Goal: Task Accomplishment & Management: Use online tool/utility

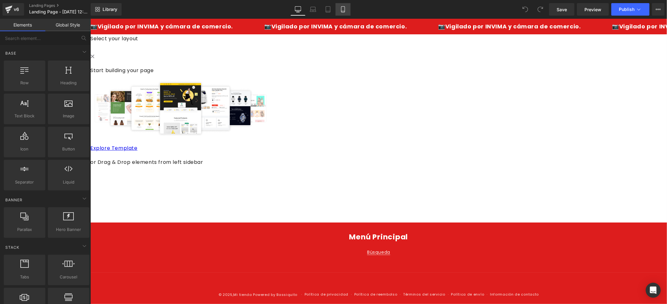
click at [342, 11] on icon at bounding box center [342, 11] width 3 height 0
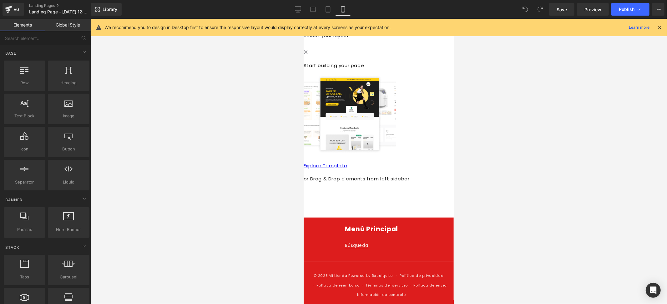
click at [659, 27] on icon at bounding box center [659, 28] width 6 height 6
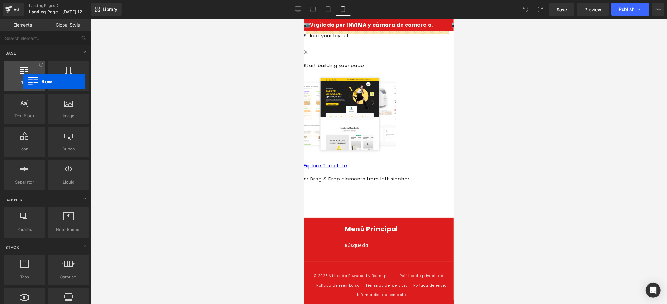
click at [23, 82] on span "Row" at bounding box center [25, 83] width 38 height 7
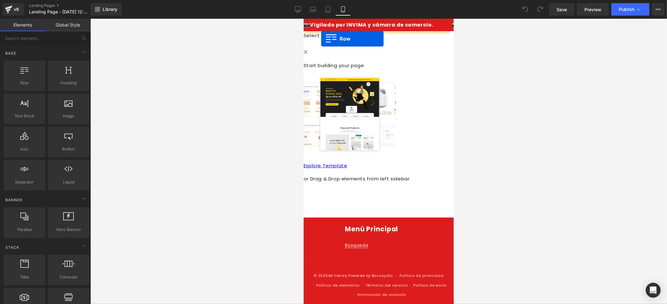
drag, startPoint x: 331, startPoint y: 94, endPoint x: 321, endPoint y: 38, distance: 56.3
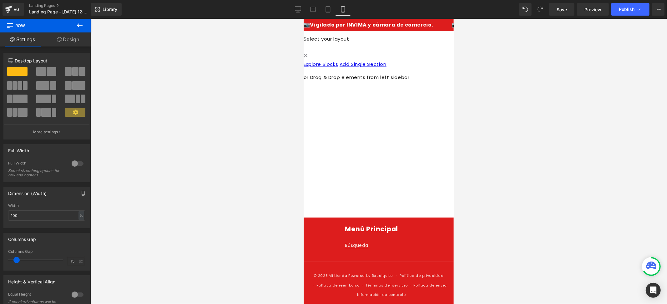
click at [75, 26] on button at bounding box center [80, 26] width 22 height 14
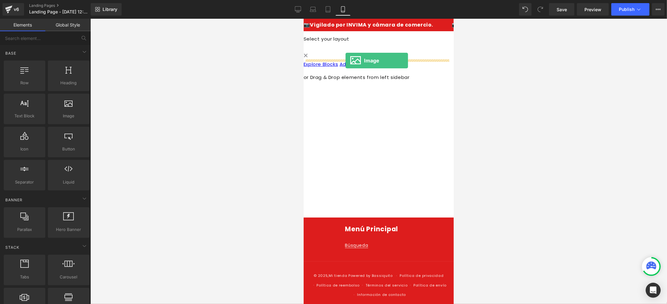
drag, startPoint x: 374, startPoint y: 130, endPoint x: 345, endPoint y: 60, distance: 75.7
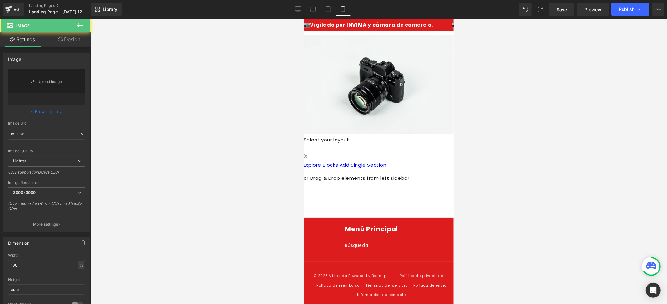
type input "//[DOMAIN_NAME][URL]"
